Goal: Complete application form

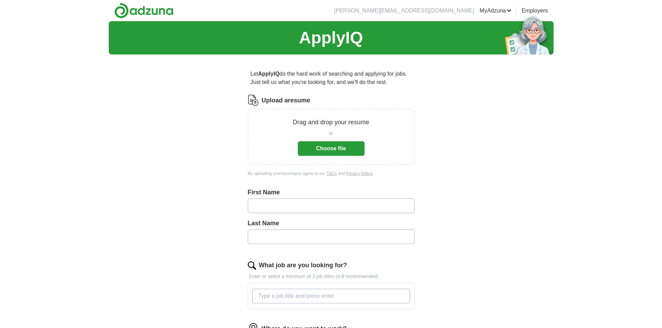
click at [353, 151] on button "Choose file" at bounding box center [331, 148] width 67 height 15
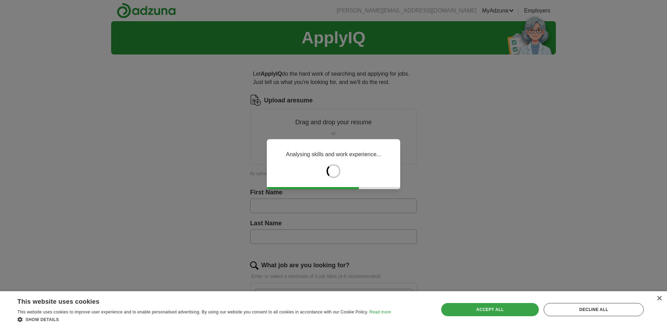
click at [515, 312] on div "Accept all" at bounding box center [490, 309] width 98 height 13
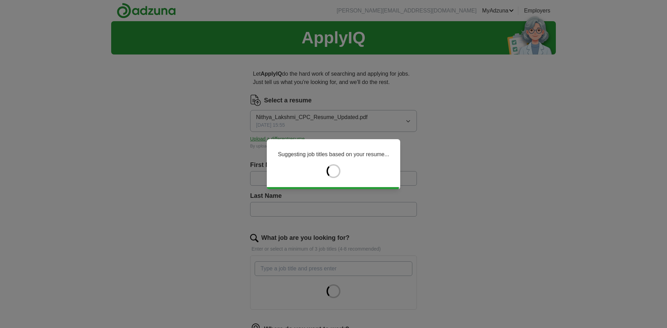
type input "**********"
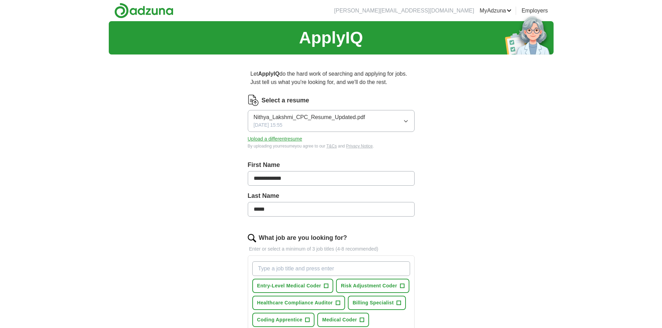
scroll to position [35, 0]
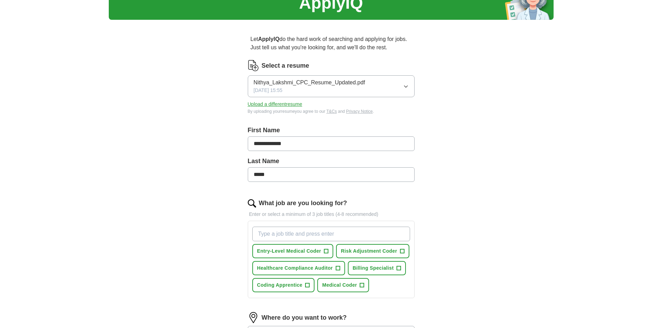
drag, startPoint x: 293, startPoint y: 175, endPoint x: 220, endPoint y: 178, distance: 73.4
click at [220, 178] on div "**********" at bounding box center [331, 236] width 222 height 423
type input "*"
type input "**********"
click at [308, 250] on span "Entry-Level Medical Coder" at bounding box center [289, 251] width 64 height 7
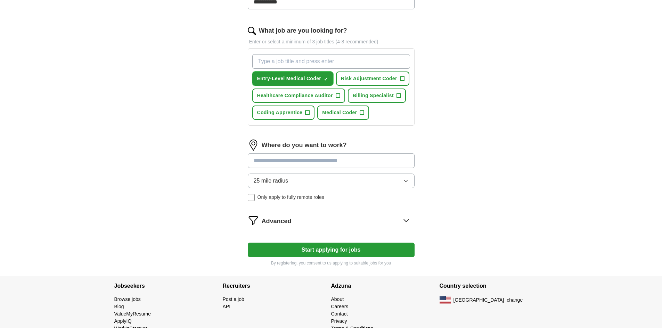
scroll to position [208, 0]
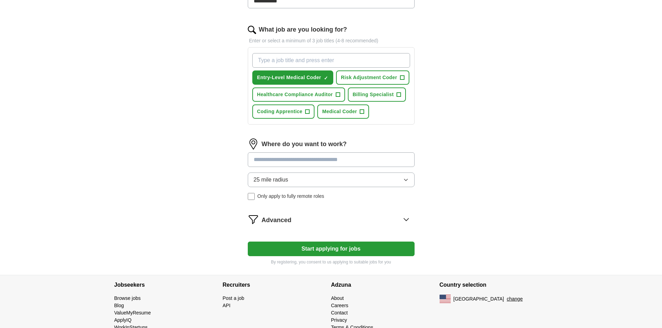
click at [299, 160] on input at bounding box center [331, 159] width 167 height 15
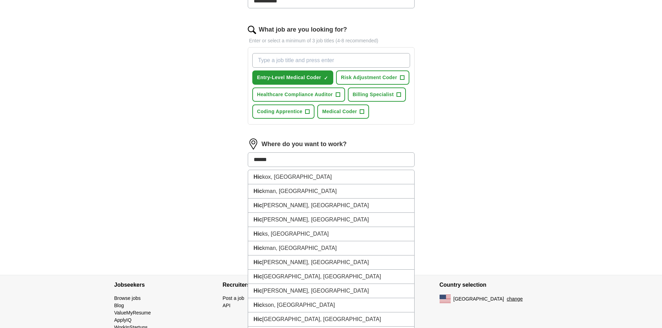
type input "*******"
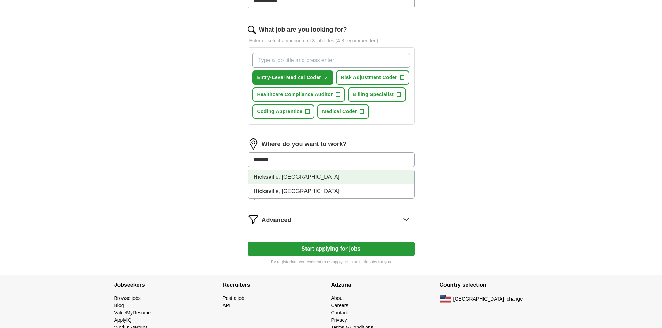
click at [295, 176] on li "Hicksvi lle, [GEOGRAPHIC_DATA]" at bounding box center [331, 177] width 166 height 14
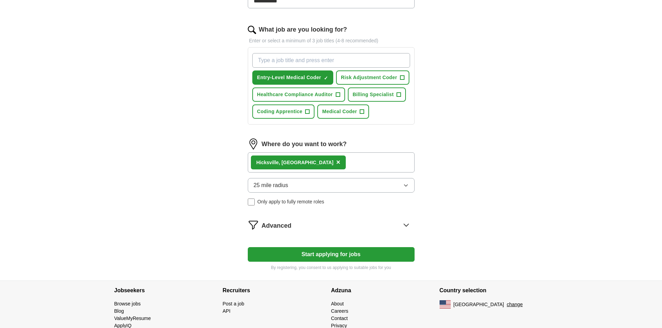
click at [316, 159] on div "Hicksvi lle, [GEOGRAPHIC_DATA] ×" at bounding box center [331, 162] width 167 height 20
click at [308, 164] on div "Hicksvi lle, [GEOGRAPHIC_DATA] ×" at bounding box center [331, 162] width 167 height 20
click at [412, 222] on div "Advanced" at bounding box center [338, 225] width 153 height 11
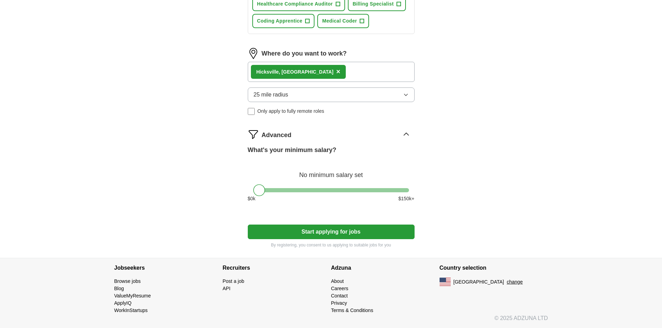
scroll to position [264, 0]
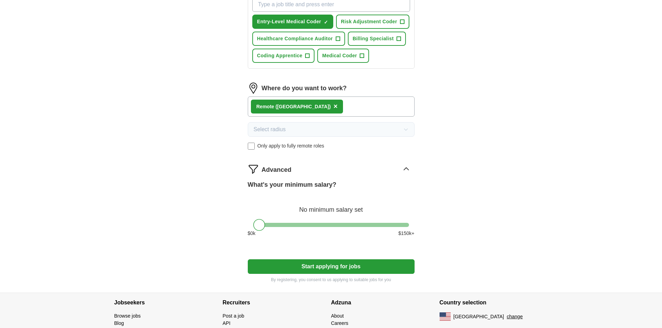
click at [323, 268] on button "Start applying for jobs" at bounding box center [331, 266] width 167 height 15
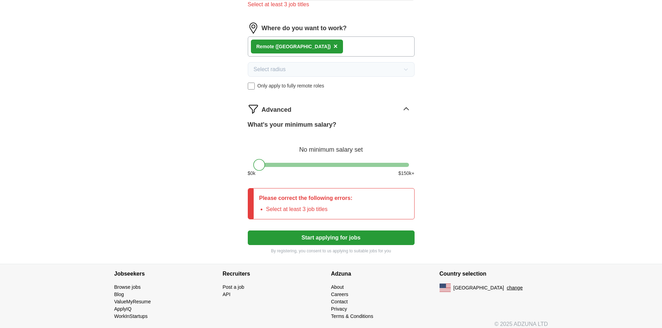
scroll to position [339, 0]
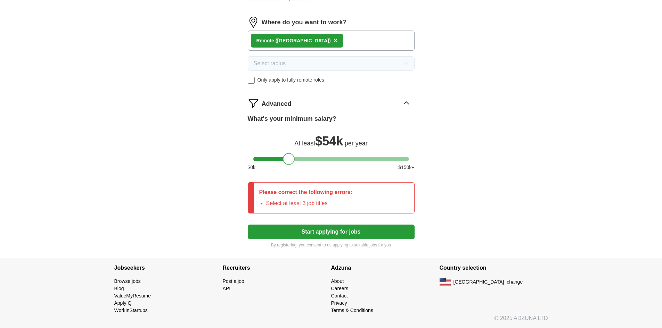
drag, startPoint x: 259, startPoint y: 160, endPoint x: 288, endPoint y: 162, distance: 29.3
click at [288, 162] on div at bounding box center [289, 159] width 12 height 12
click at [315, 232] on button "Start applying for jobs" at bounding box center [331, 232] width 167 height 15
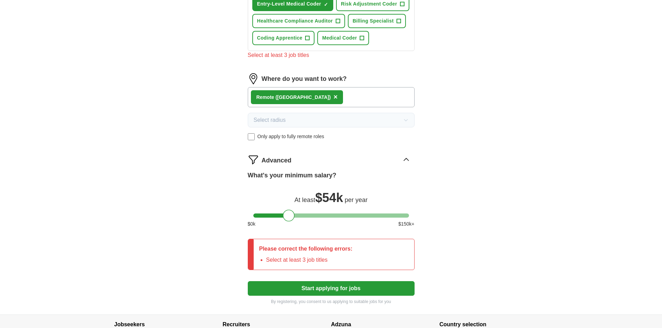
scroll to position [165, 0]
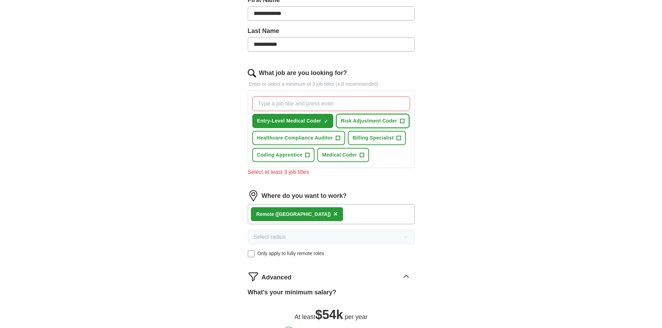
click at [357, 121] on span "Risk Adjustment Coder" at bounding box center [369, 120] width 56 height 7
click at [375, 135] on span "Billing Specialist" at bounding box center [373, 137] width 41 height 7
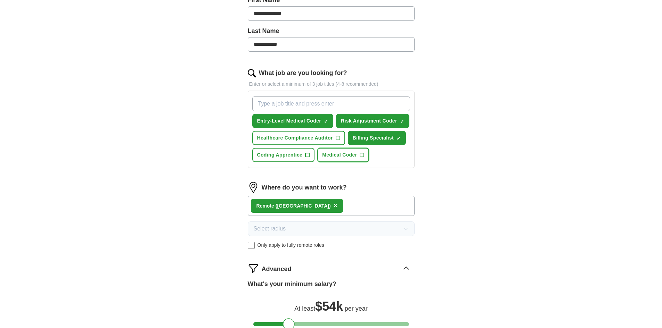
click at [349, 156] on span "Medical Coder" at bounding box center [339, 154] width 35 height 7
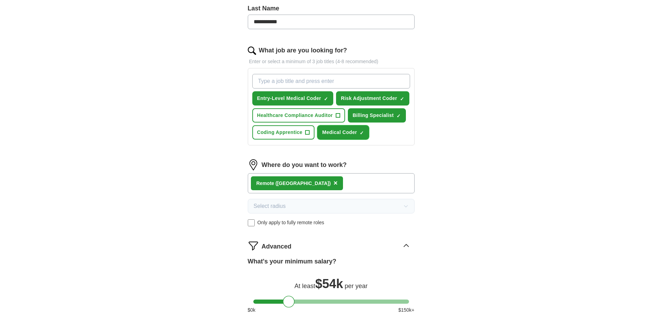
scroll to position [200, 0]
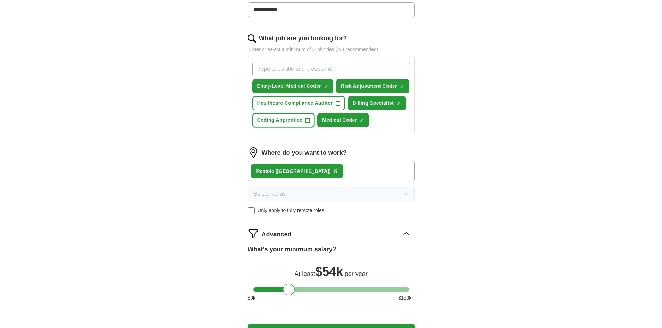
click at [279, 121] on span "Coding Apprentice" at bounding box center [280, 120] width 46 height 7
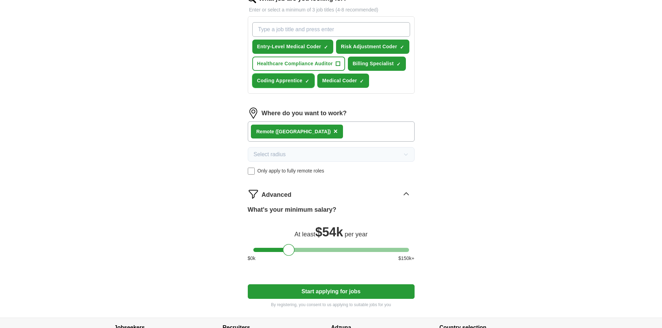
scroll to position [299, 0]
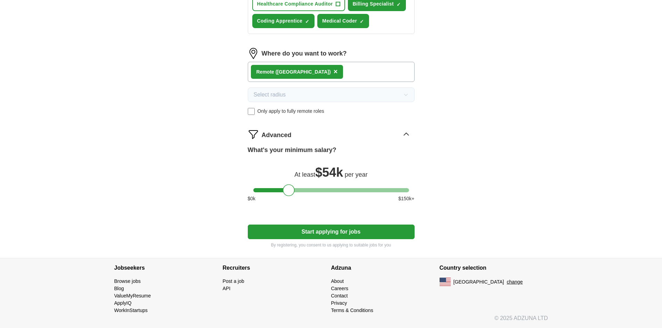
click at [358, 233] on button "Start applying for jobs" at bounding box center [331, 232] width 167 height 15
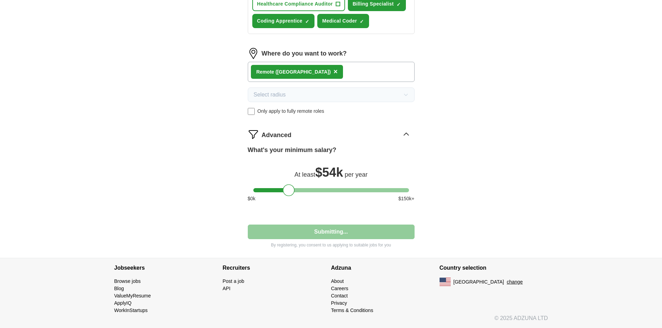
select select "**"
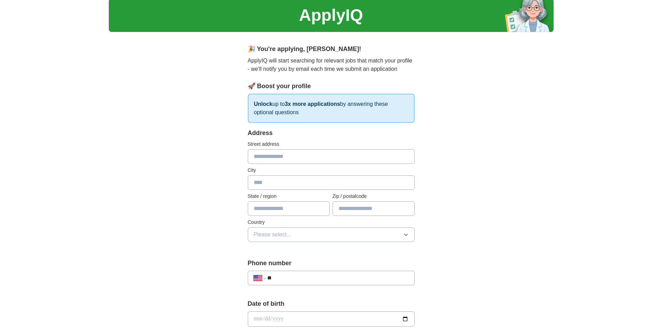
scroll to position [35, 0]
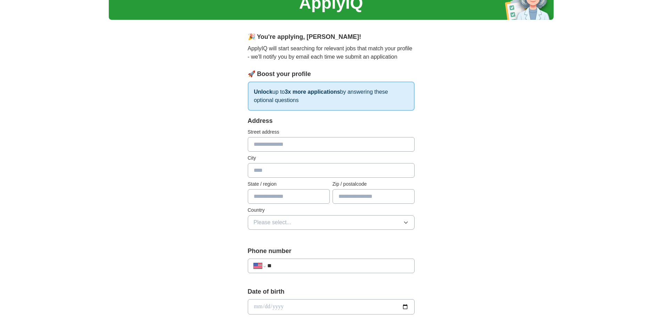
click at [333, 148] on input "text" at bounding box center [331, 144] width 167 height 15
type input "**********"
type input "*"
type input "**"
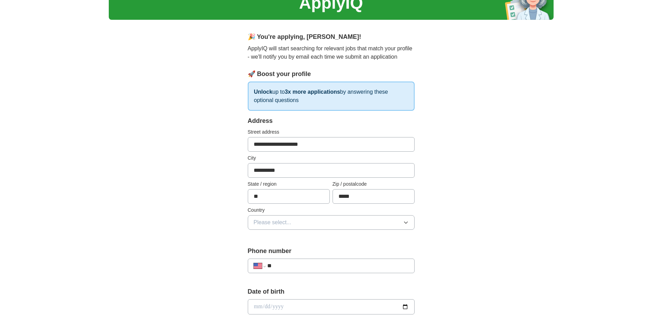
type input "*****"
click at [330, 223] on button "Please select..." at bounding box center [331, 222] width 167 height 15
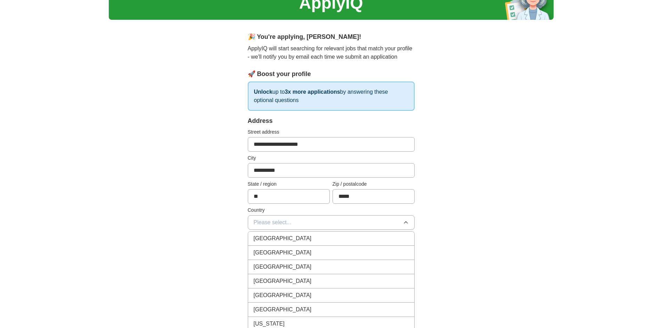
click at [318, 255] on div "[GEOGRAPHIC_DATA]" at bounding box center [331, 253] width 155 height 8
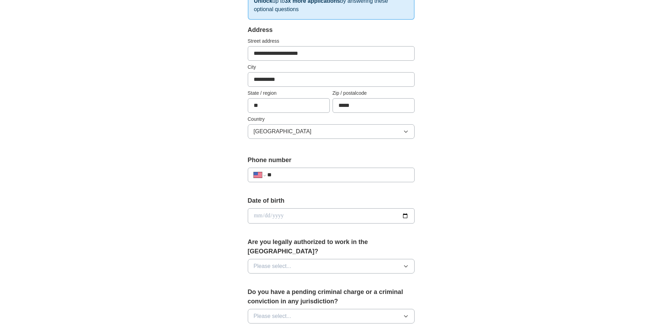
scroll to position [139, 0]
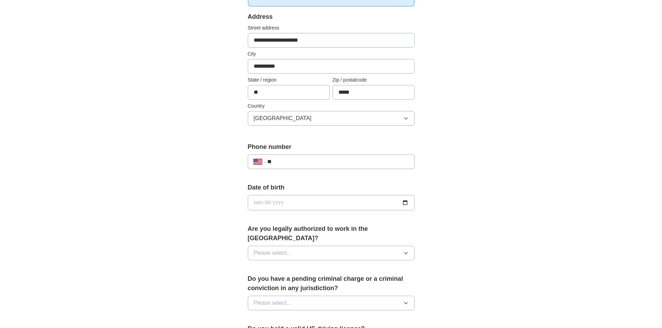
click at [345, 160] on input "**" at bounding box center [337, 162] width 141 height 8
type input "**********"
click at [401, 204] on input "date" at bounding box center [331, 202] width 167 height 15
type input "**********"
click at [379, 246] on button "Please select..." at bounding box center [331, 253] width 167 height 15
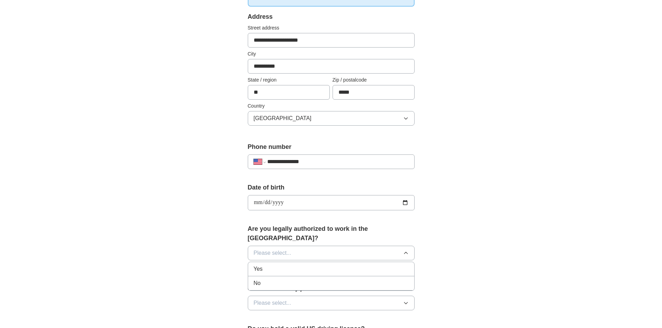
click at [365, 265] on div "Yes" at bounding box center [331, 269] width 155 height 8
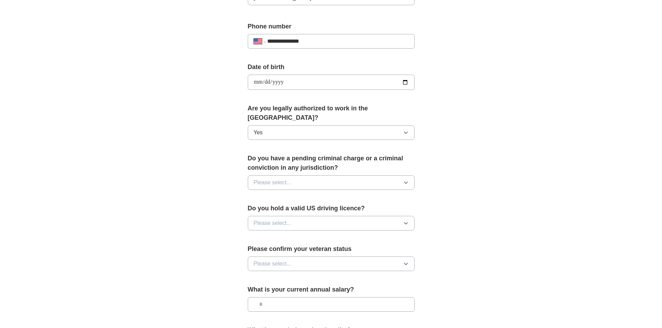
scroll to position [278, 0]
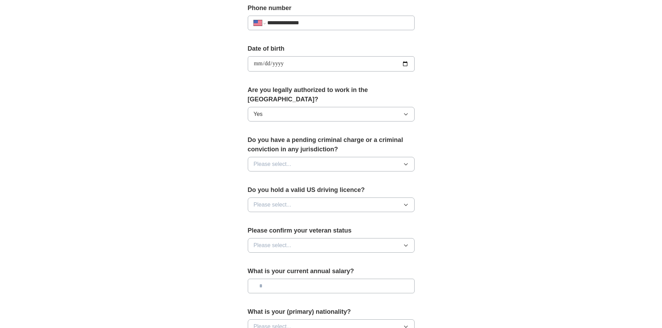
click at [364, 157] on button "Please select..." at bounding box center [331, 164] width 167 height 15
click at [362, 190] on div "No" at bounding box center [331, 194] width 155 height 8
click at [363, 198] on button "Please select..." at bounding box center [331, 205] width 167 height 15
click at [359, 217] on div "Yes" at bounding box center [331, 221] width 155 height 8
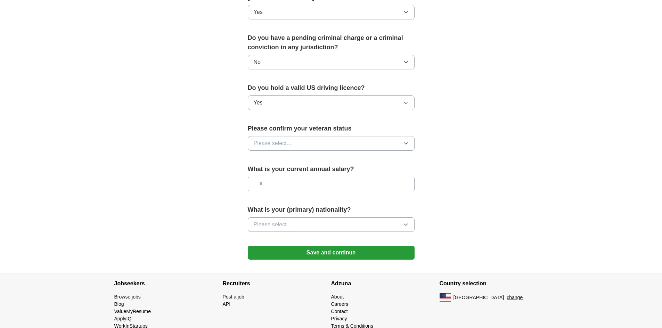
scroll to position [382, 0]
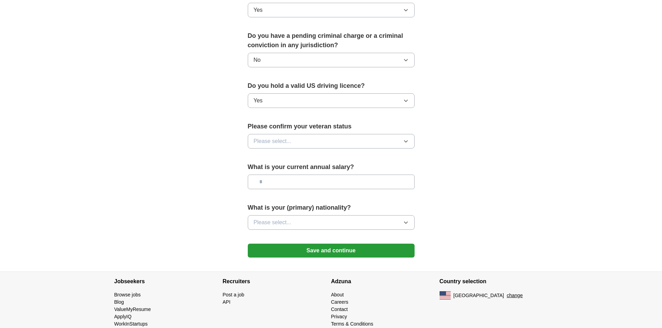
click at [367, 134] on button "Please select..." at bounding box center [331, 141] width 167 height 15
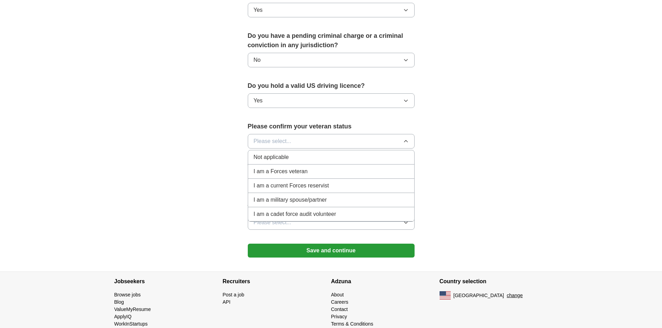
click at [353, 134] on button "Please select..." at bounding box center [331, 141] width 167 height 15
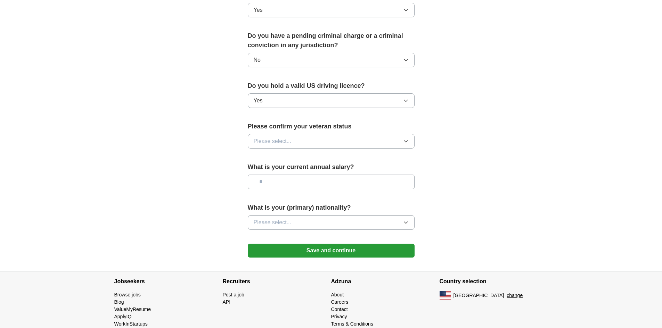
click at [351, 175] on input "text" at bounding box center [331, 182] width 167 height 15
click at [366, 215] on button "Please select..." at bounding box center [331, 222] width 167 height 15
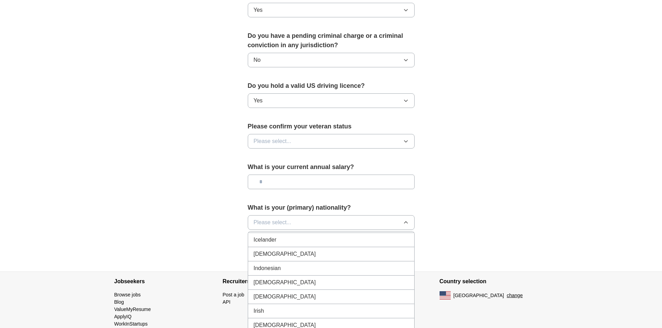
scroll to position [1112, 0]
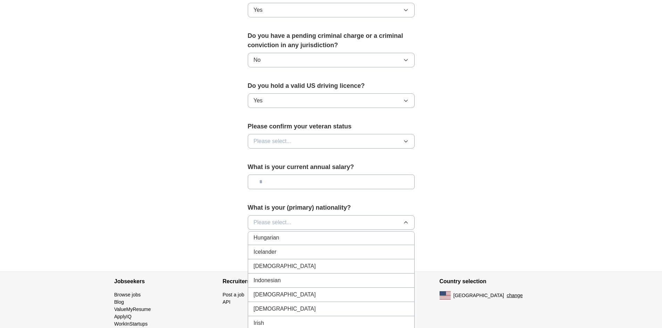
click at [310, 262] on div "[DEMOGRAPHIC_DATA]" at bounding box center [331, 266] width 155 height 8
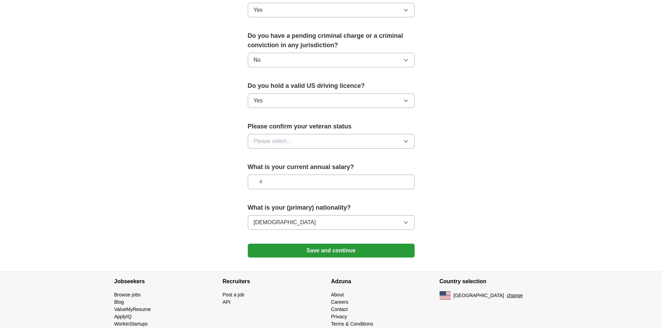
click at [337, 244] on button "Save and continue" at bounding box center [331, 251] width 167 height 14
